Goal: Navigation & Orientation: Find specific page/section

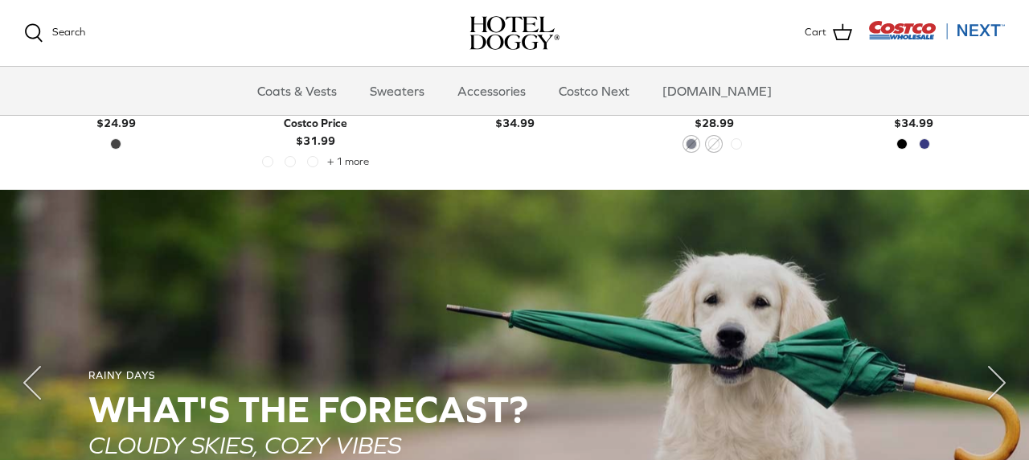
scroll to position [993, 0]
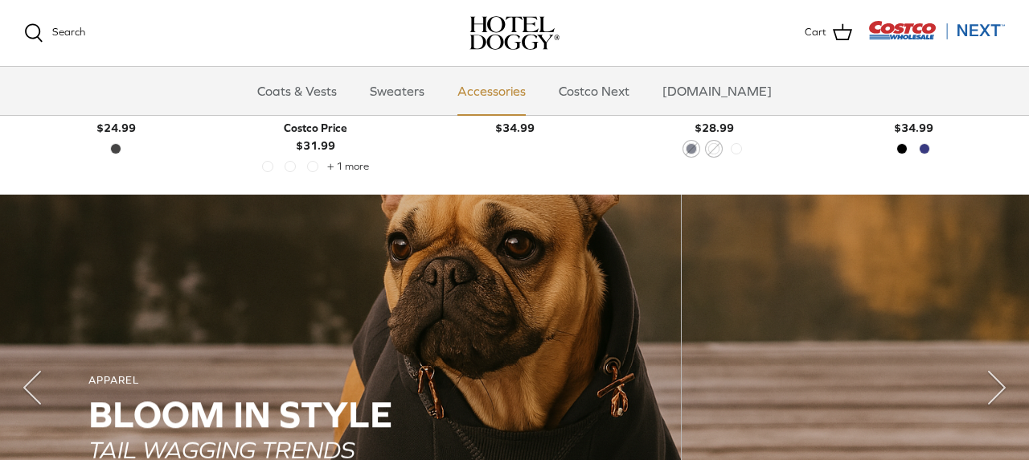
click at [511, 94] on link "Accessories" at bounding box center [491, 91] width 97 height 48
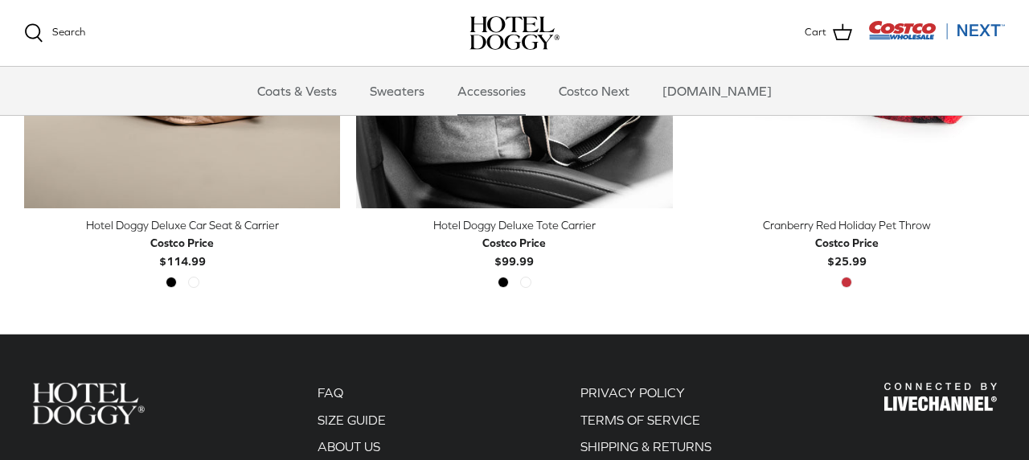
scroll to position [602, 0]
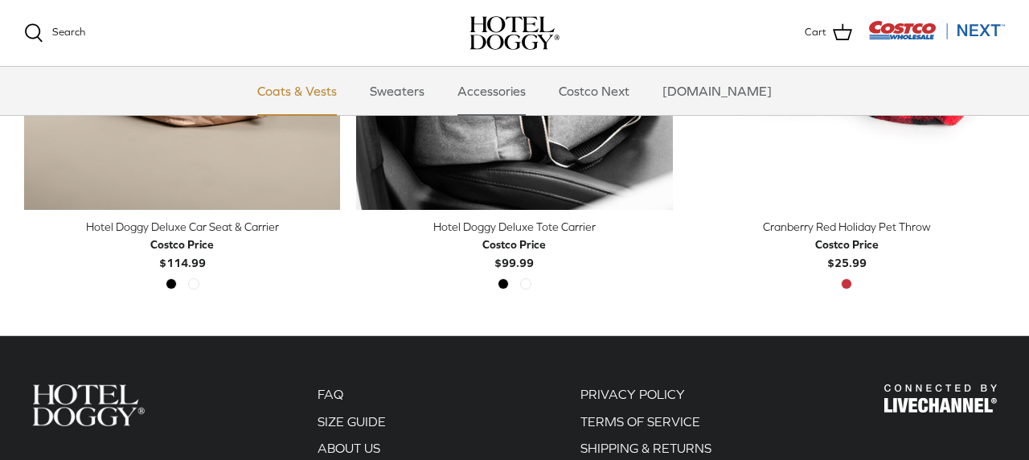
click at [327, 88] on link "Coats & Vests" at bounding box center [297, 91] width 108 height 48
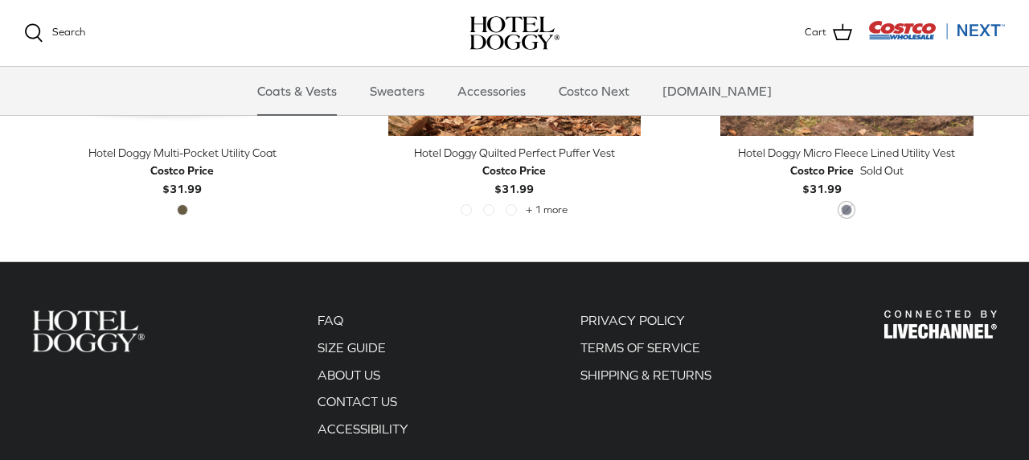
scroll to position [3413, 0]
